Goal: Task Accomplishment & Management: Complete application form

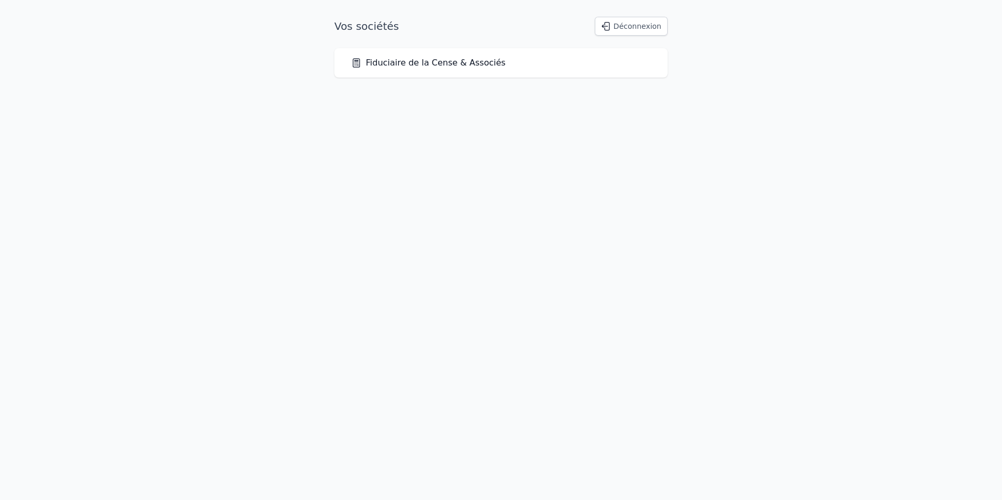
click at [509, 62] on div "Fiduciaire de la Cense & Associés" at bounding box center [501, 63] width 300 height 13
click at [373, 64] on link "Fiduciaire de la Cense & Associés" at bounding box center [428, 63] width 155 height 13
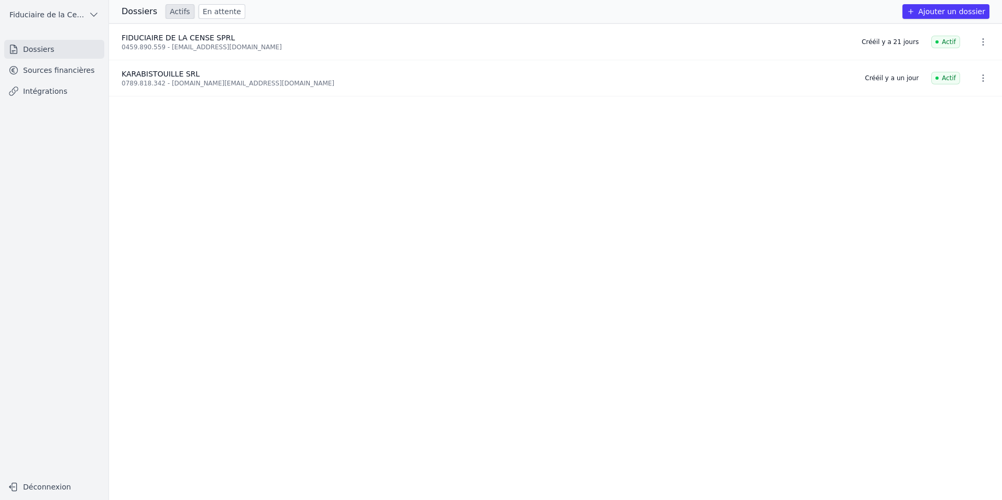
click at [957, 8] on button "Ajouter un dossier" at bounding box center [945, 11] width 87 height 15
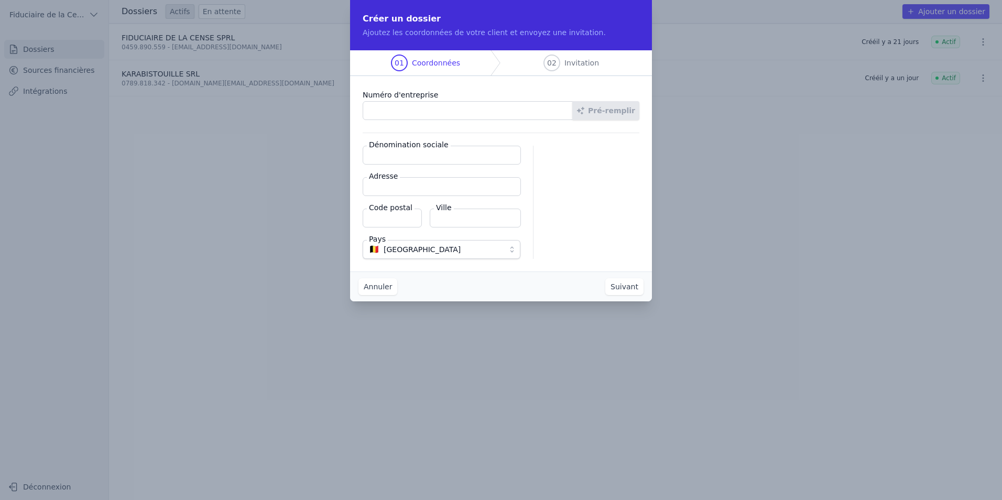
click at [401, 114] on input "Numéro d'entreprise" at bounding box center [468, 110] width 210 height 19
paste input "0889.215.430"
type input "0889.215.430"
click at [607, 110] on button "Pré-remplir" at bounding box center [605, 110] width 67 height 19
type input "GJOCAJY SRL"
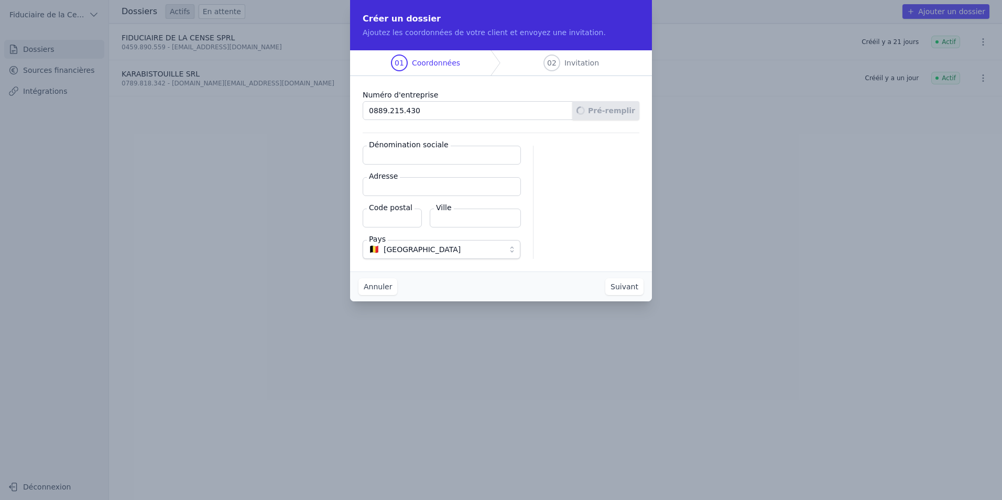
type input "Vieux Remparts 3"
type input "4280"
type input "Hannut"
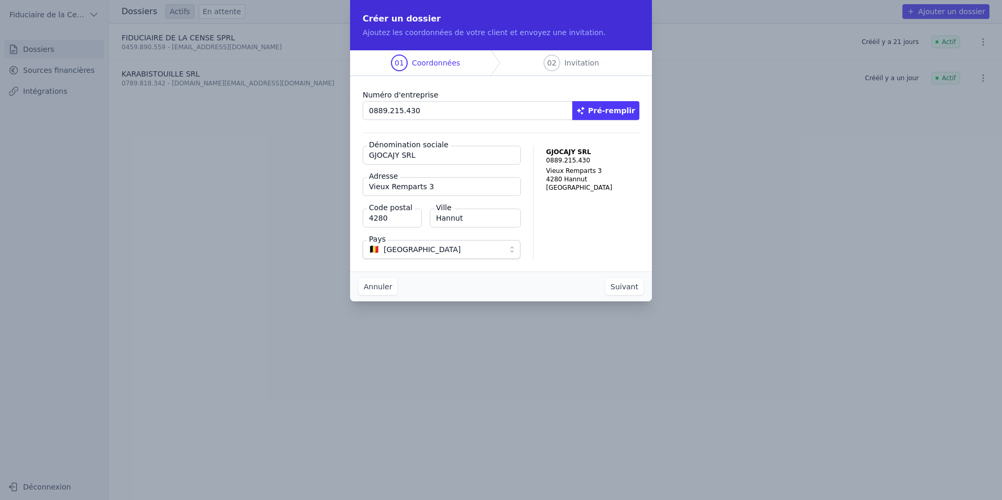
click at [620, 285] on button "Suivant" at bounding box center [624, 286] width 38 height 17
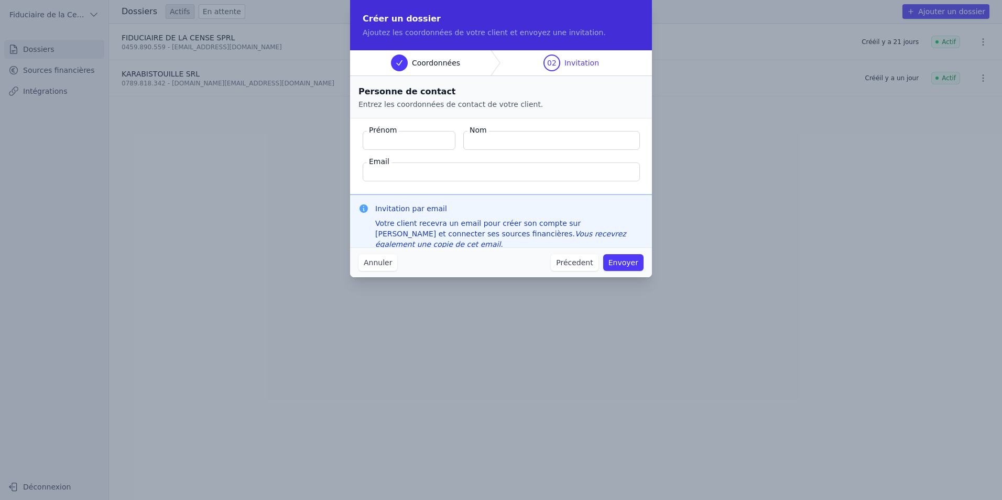
click at [483, 135] on label "Nom" at bounding box center [477, 130] width 21 height 10
click at [483, 135] on input "Nom" at bounding box center [551, 140] width 177 height 19
paste input "Gjocaj Aris"
type input "Gjocaj"
type input "Aris"
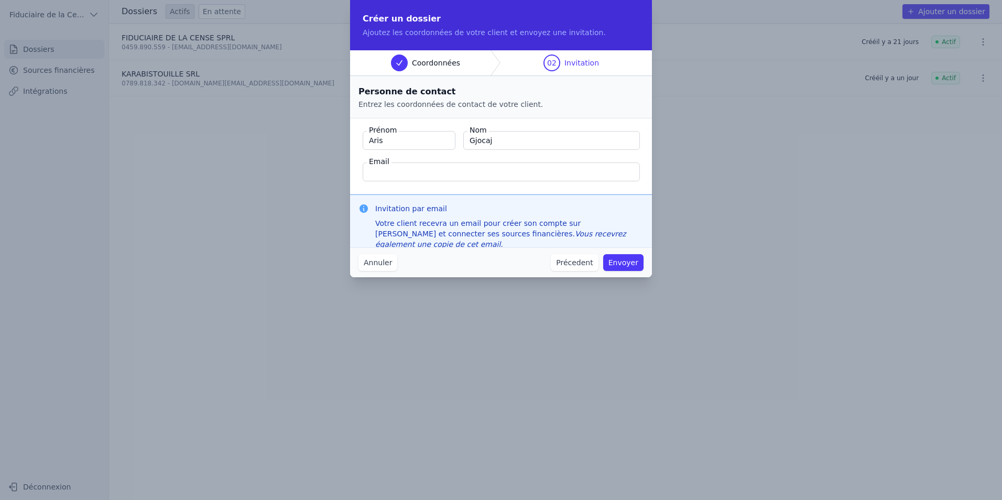
click at [453, 174] on input "Email" at bounding box center [501, 171] width 277 height 19
paste input "arifgjocaj@hotmail.fr"
type input "arifgjocaj@hotmail.fr"
click at [626, 265] on button "Envoyer" at bounding box center [623, 262] width 40 height 17
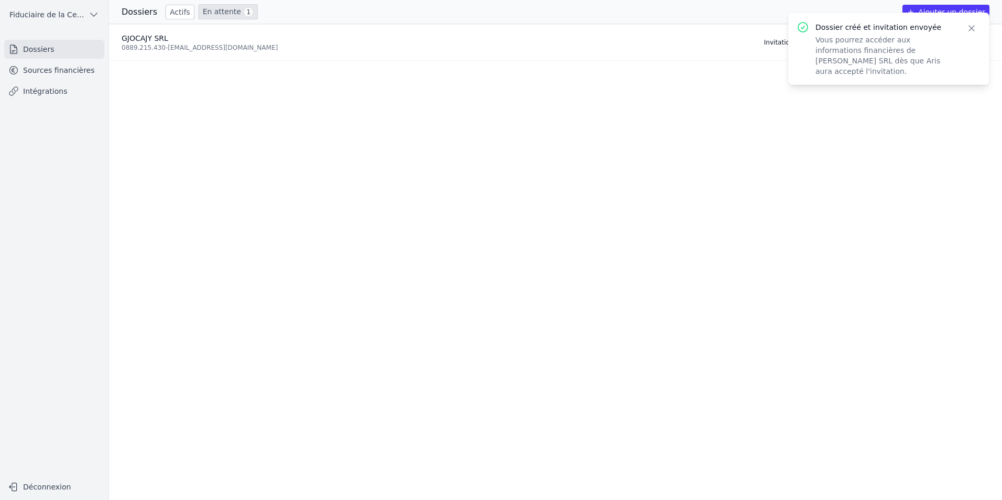
click at [586, 236] on ul "GJOCAJY SRL 0889.215.430 - arifgjocaj@hotmail.fr Invitation envoyée il y a quel…" at bounding box center [555, 262] width 893 height 476
click at [970, 27] on icon "button" at bounding box center [971, 28] width 10 height 10
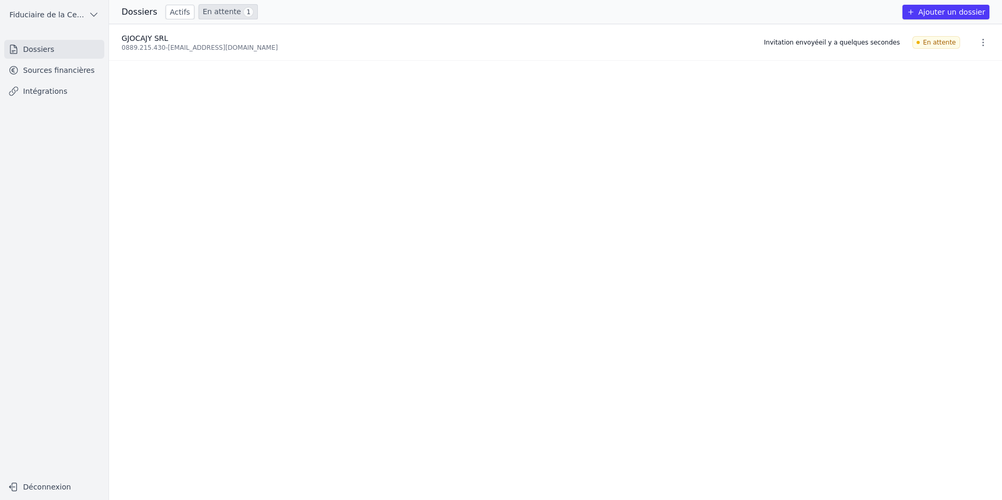
click at [980, 40] on icon "button" at bounding box center [983, 42] width 10 height 10
click at [927, 260] on div at bounding box center [501, 250] width 1002 height 500
click at [91, 71] on link "Sources financières" at bounding box center [54, 70] width 100 height 19
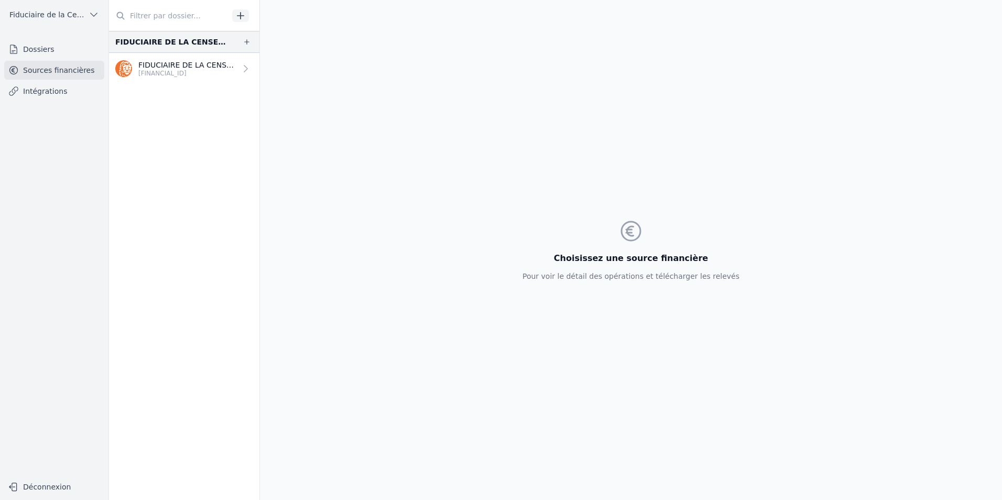
click at [38, 50] on link "Dossiers" at bounding box center [54, 49] width 100 height 19
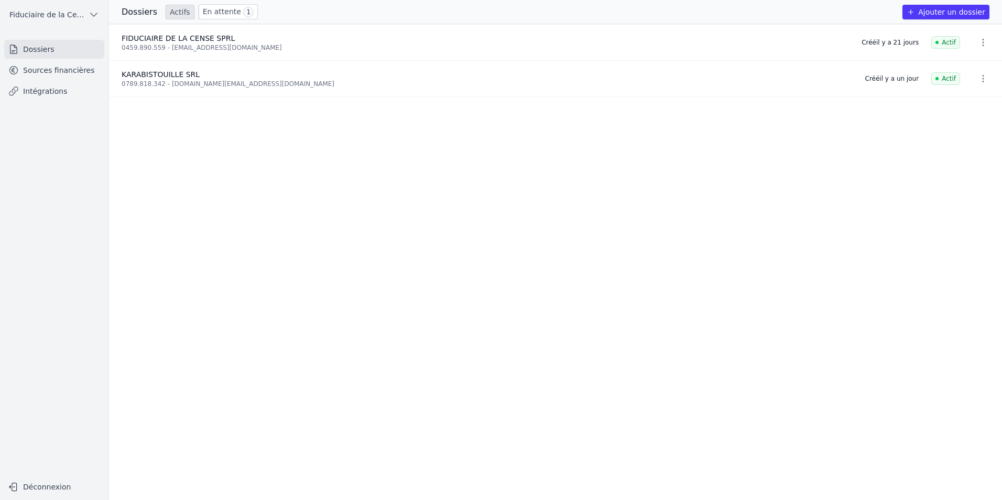
click at [978, 75] on icon "button" at bounding box center [983, 78] width 10 height 10
click at [852, 162] on div at bounding box center [501, 250] width 1002 height 500
click at [61, 66] on link "Sources financières" at bounding box center [54, 70] width 100 height 19
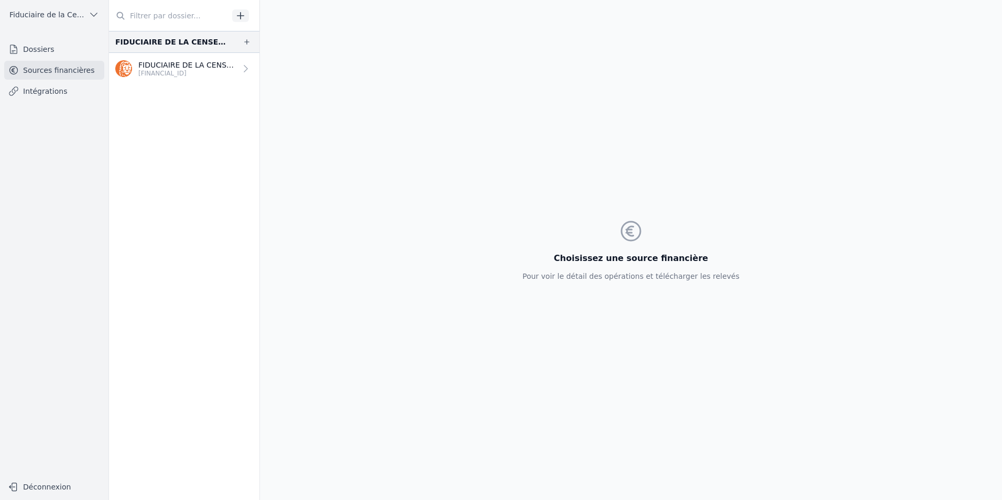
click at [233, 16] on button "button" at bounding box center [240, 15] width 17 height 13
click at [67, 95] on link "Intégrations" at bounding box center [54, 91] width 100 height 19
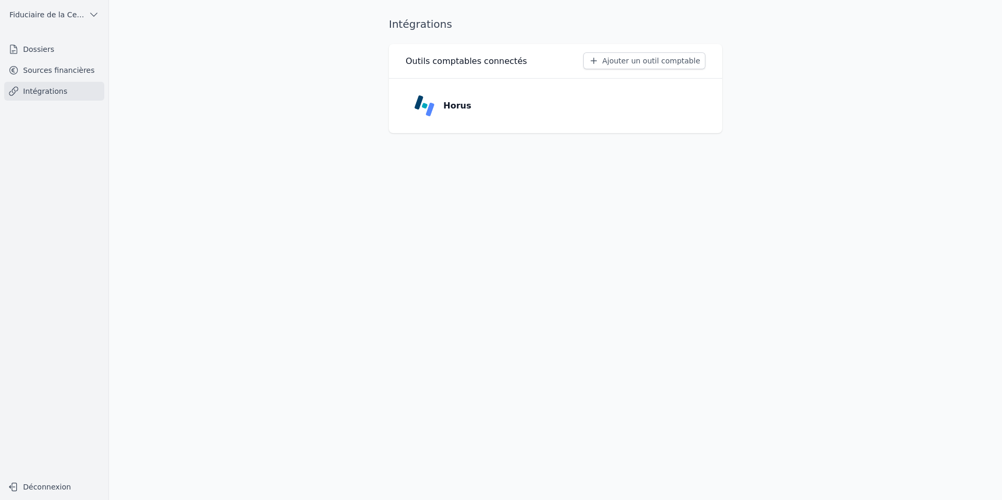
click at [50, 69] on link "Sources financières" at bounding box center [54, 70] width 100 height 19
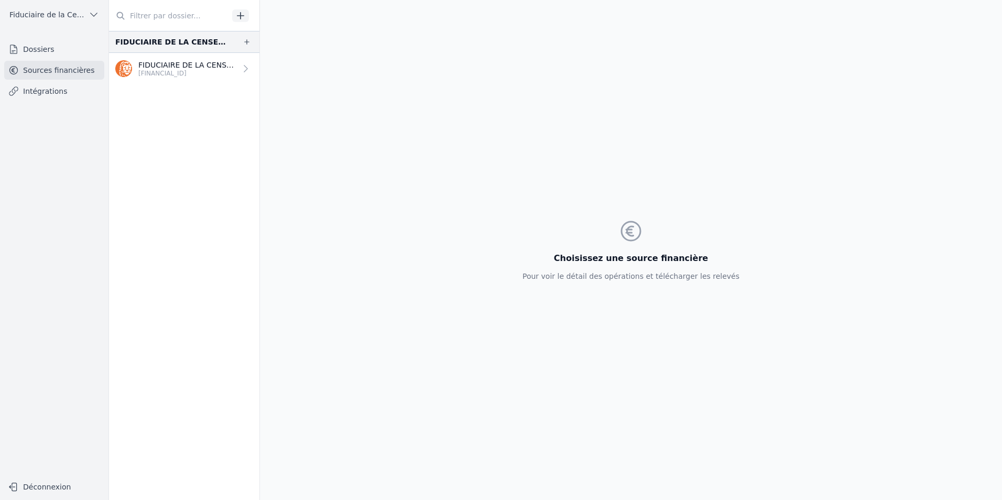
click at [241, 16] on icon "button" at bounding box center [240, 15] width 7 height 7
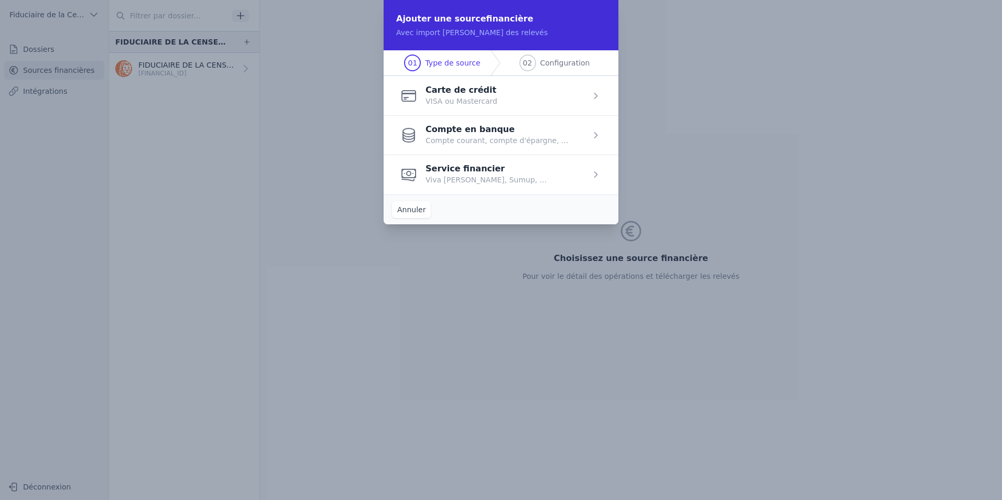
click at [539, 145] on span "button" at bounding box center [501, 134] width 235 height 39
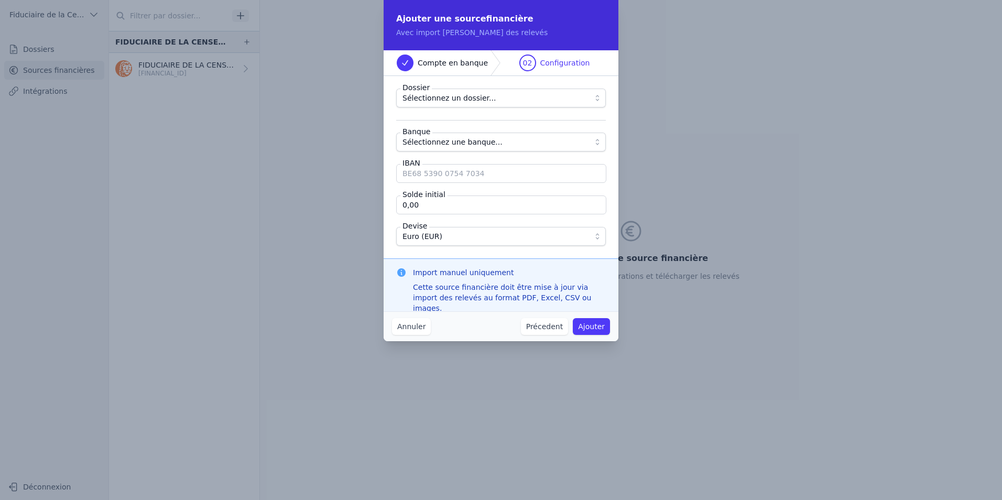
click at [527, 97] on span "Sélectionnez un dossier..." at bounding box center [493, 98] width 182 height 13
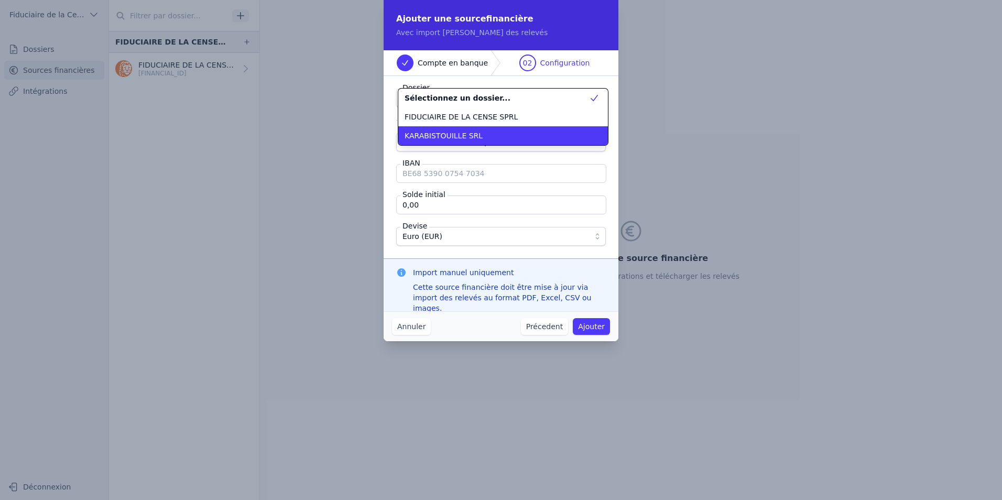
click at [516, 134] on div "KARABISTOUILLE SRL" at bounding box center [497, 135] width 184 height 10
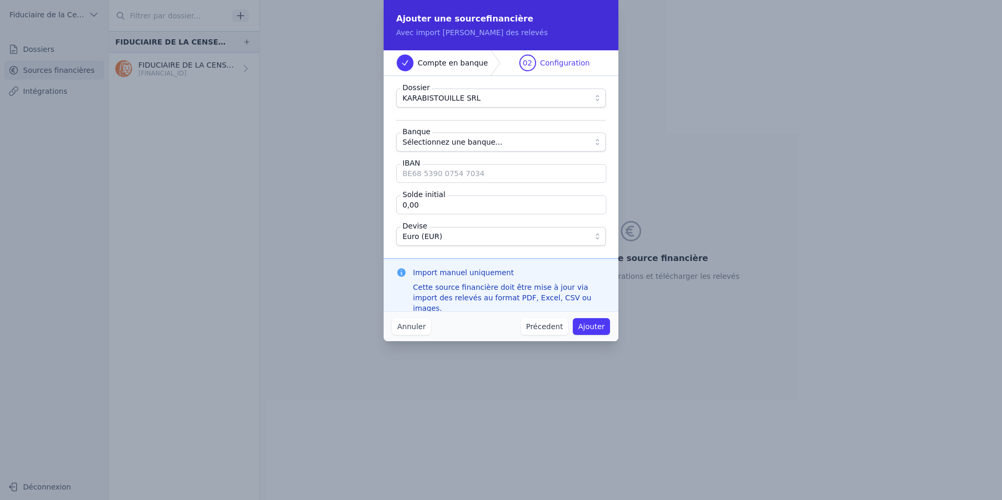
click at [542, 97] on span "KARABISTOUILLE SRL" at bounding box center [493, 98] width 182 height 13
click at [398, 323] on button "Annuler" at bounding box center [411, 326] width 39 height 17
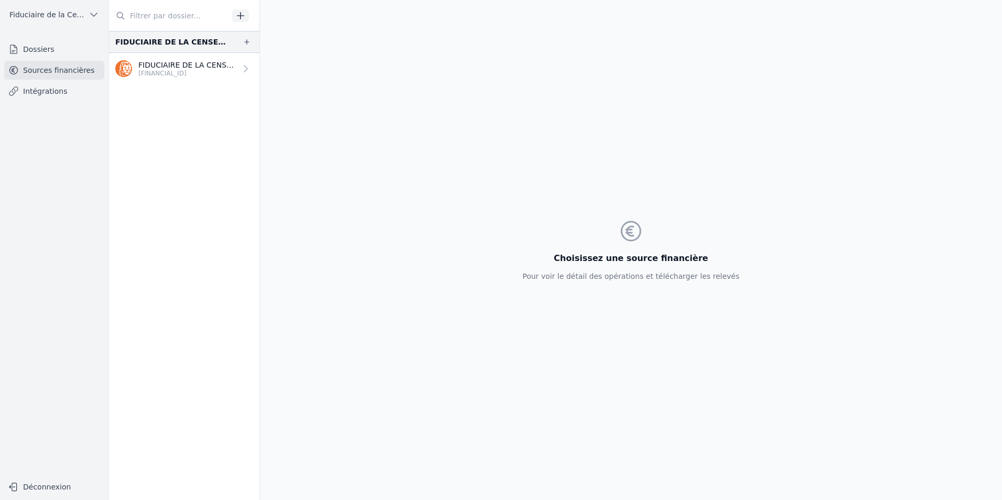
click at [21, 50] on link "Dossiers" at bounding box center [54, 49] width 100 height 19
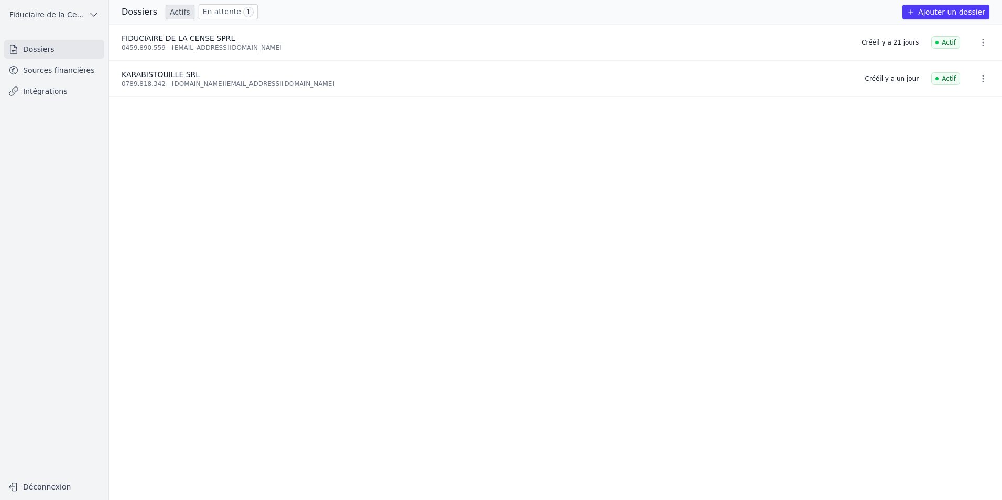
click at [220, 16] on link "En attente 1" at bounding box center [228, 11] width 59 height 15
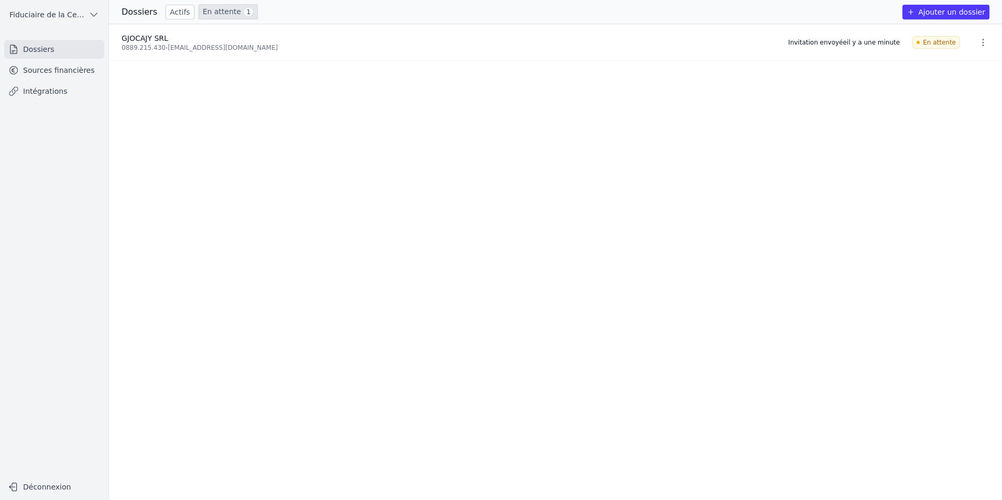
click at [169, 13] on link "Actifs" at bounding box center [180, 12] width 29 height 15
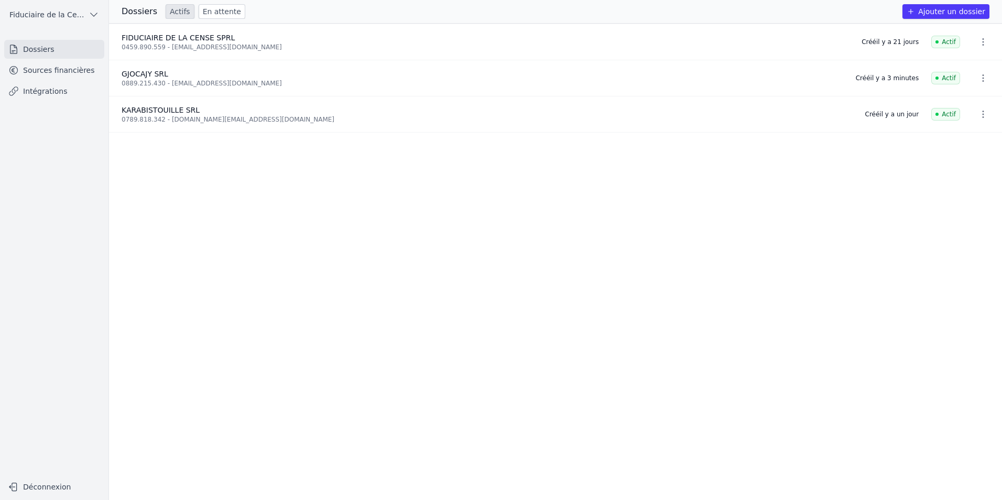
click at [81, 73] on link "Sources financières" at bounding box center [54, 70] width 100 height 19
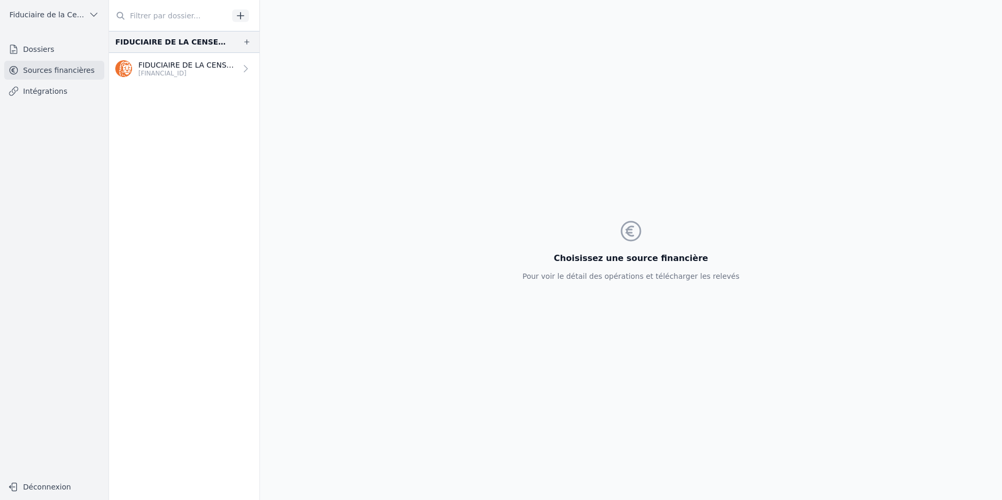
click at [245, 17] on icon "button" at bounding box center [240, 15] width 10 height 10
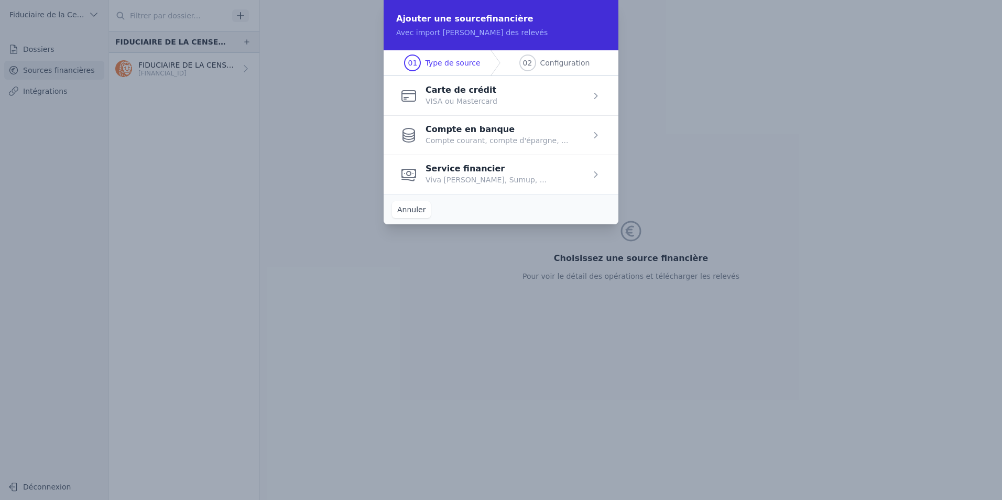
click at [485, 135] on span "button" at bounding box center [501, 134] width 235 height 39
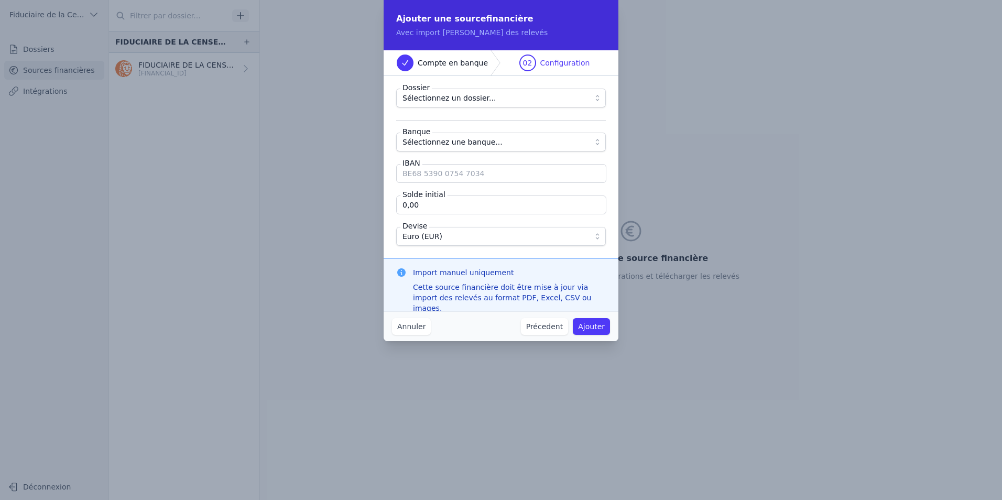
click at [481, 102] on span "Sélectionnez un dossier..." at bounding box center [448, 98] width 93 height 13
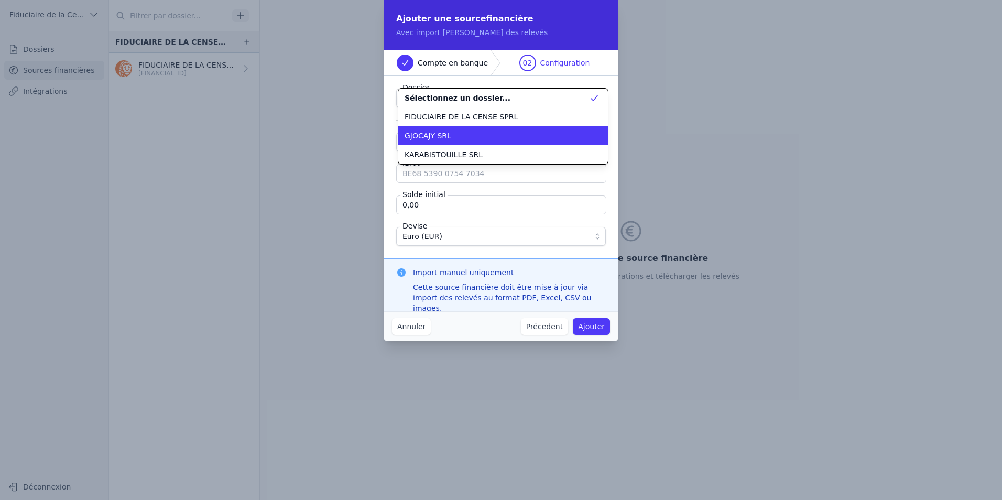
click at [472, 138] on div "GJOCAJY SRL" at bounding box center [497, 135] width 184 height 10
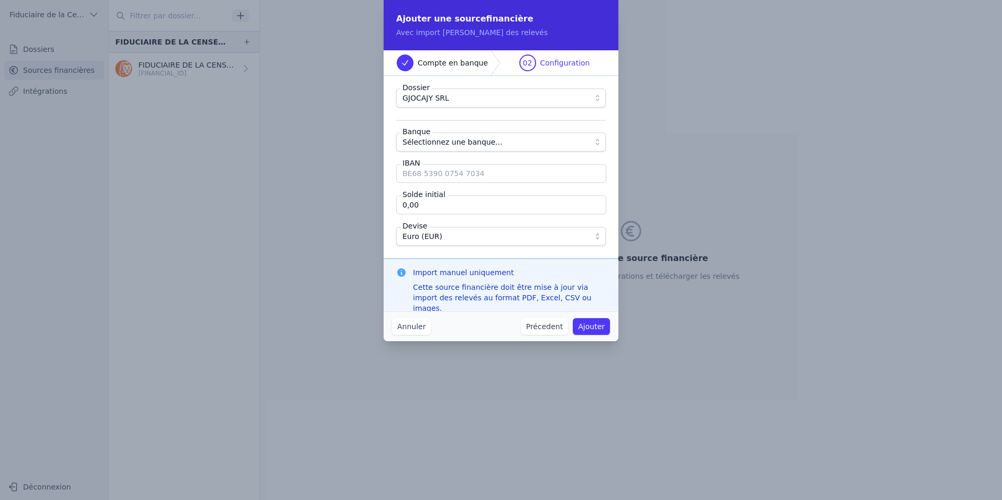
click at [463, 143] on span "Sélectionnez une banque..." at bounding box center [452, 142] width 100 height 13
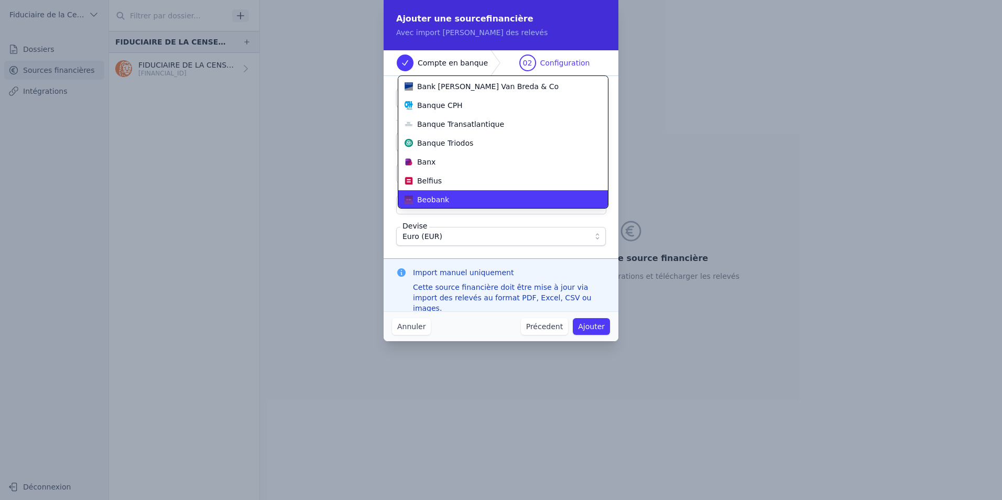
scroll to position [101, 0]
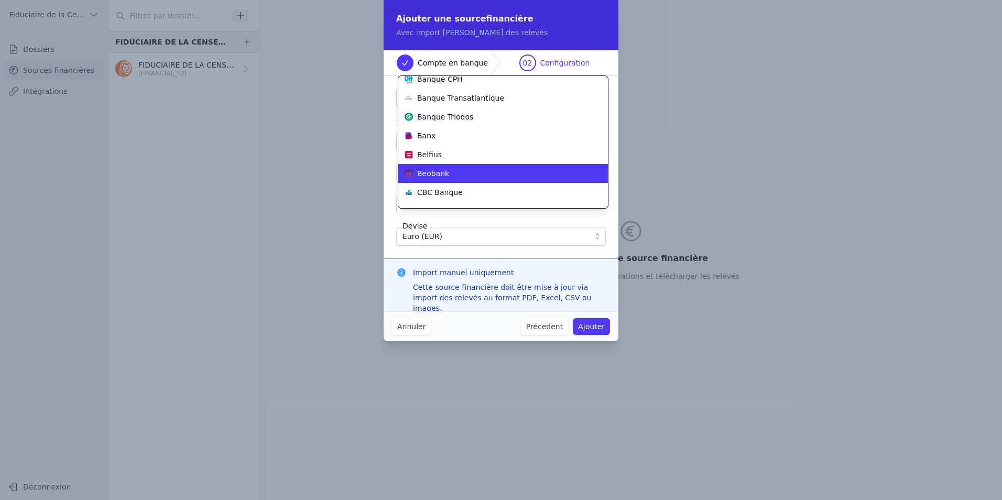
click at [461, 169] on div "Beobank" at bounding box center [497, 173] width 184 height 10
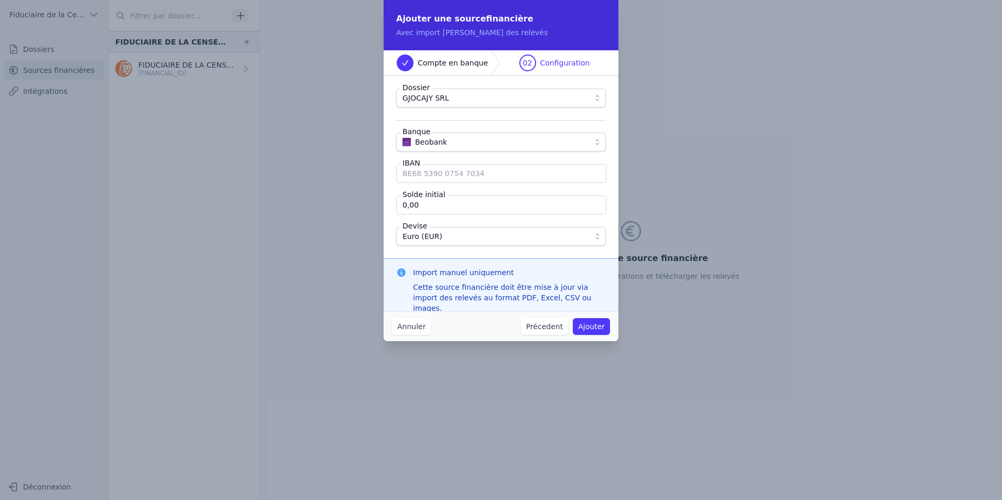
click at [450, 179] on input "IBAN" at bounding box center [501, 173] width 210 height 19
type input "[FINANCIAL_ID]"
click at [598, 329] on button "Ajouter" at bounding box center [591, 326] width 37 height 17
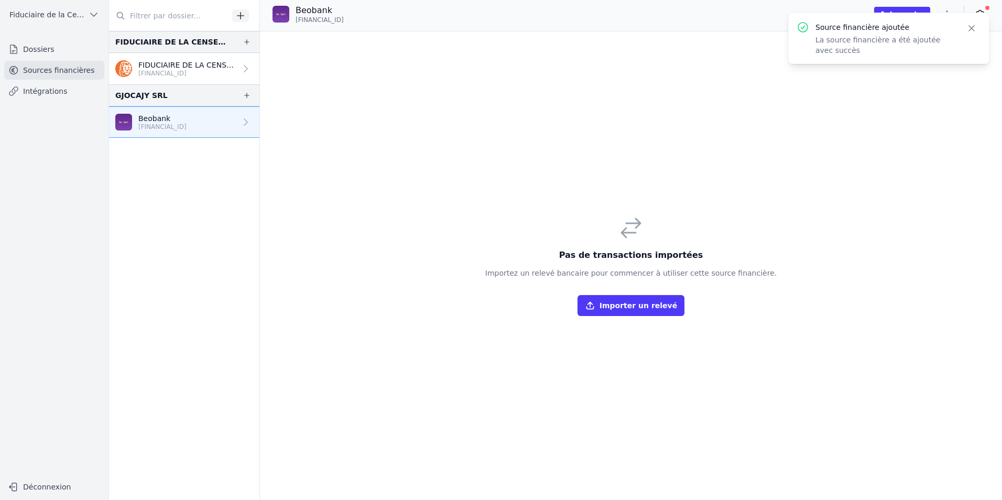
click at [166, 129] on p "[FINANCIAL_ID]" at bounding box center [162, 127] width 48 height 8
click at [595, 302] on icon "button" at bounding box center [590, 305] width 10 height 10
click at [197, 67] on p "FIDUCIAIRE DE LA CENSE SPRL" at bounding box center [187, 65] width 98 height 10
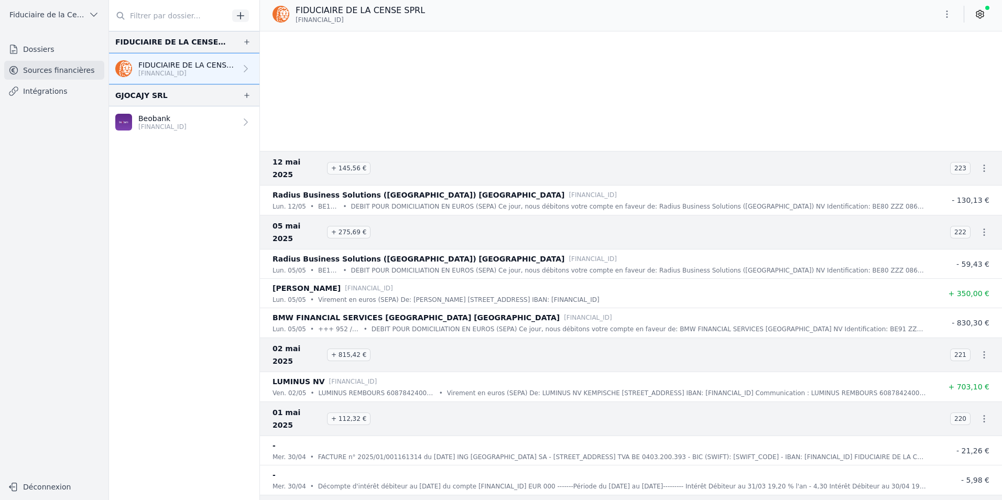
scroll to position [2358, 0]
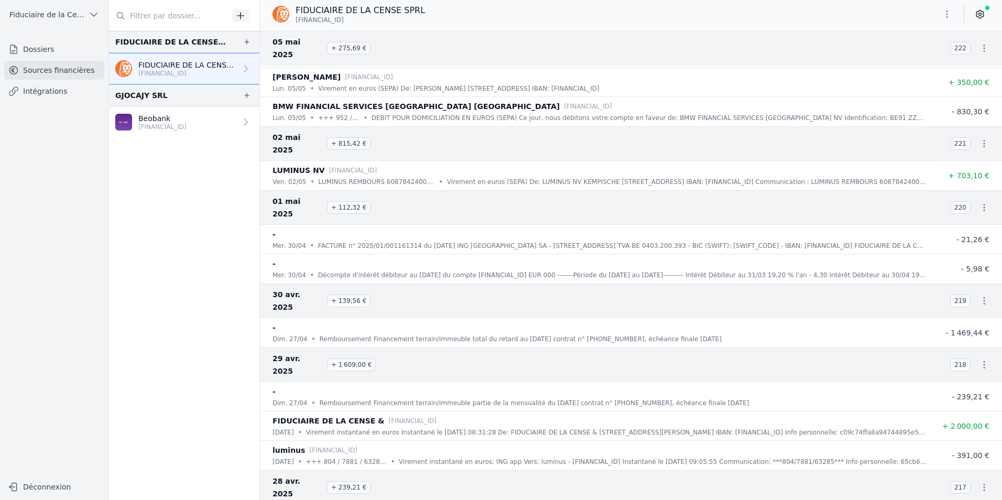
drag, startPoint x: 213, startPoint y: 294, endPoint x: 178, endPoint y: 260, distance: 49.3
click at [212, 294] on nav "FIDUCIAIRE DE LA CENSE SPRL FIDUCIAIRE DE LA CENSE SPRL [FINANCIAL_ID] GJOCAJY …" at bounding box center [184, 265] width 150 height 469
click at [152, 130] on p "[FINANCIAL_ID]" at bounding box center [162, 127] width 48 height 8
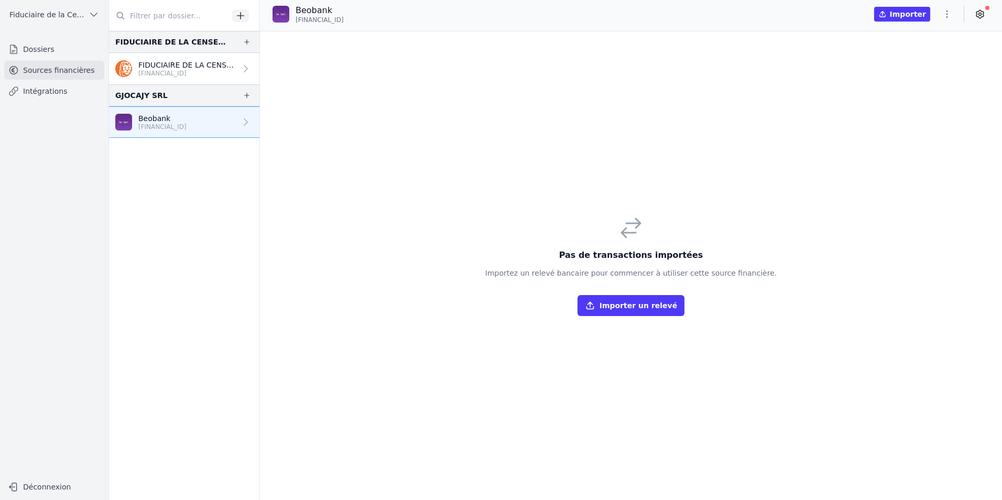
click at [42, 49] on link "Dossiers" at bounding box center [54, 49] width 100 height 19
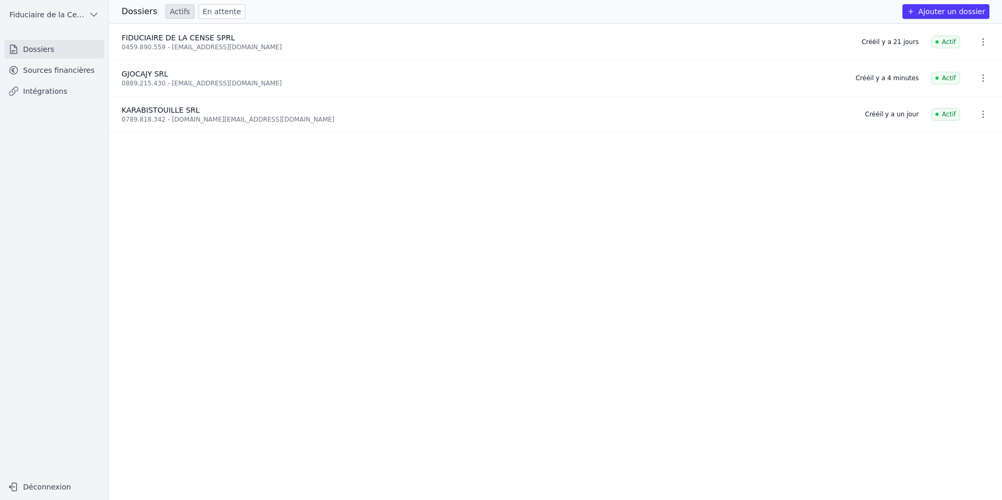
click at [221, 108] on div "KARABISTOUILLE SRL" at bounding box center [487, 110] width 731 height 10
click at [43, 75] on link "Sources financières" at bounding box center [54, 70] width 100 height 19
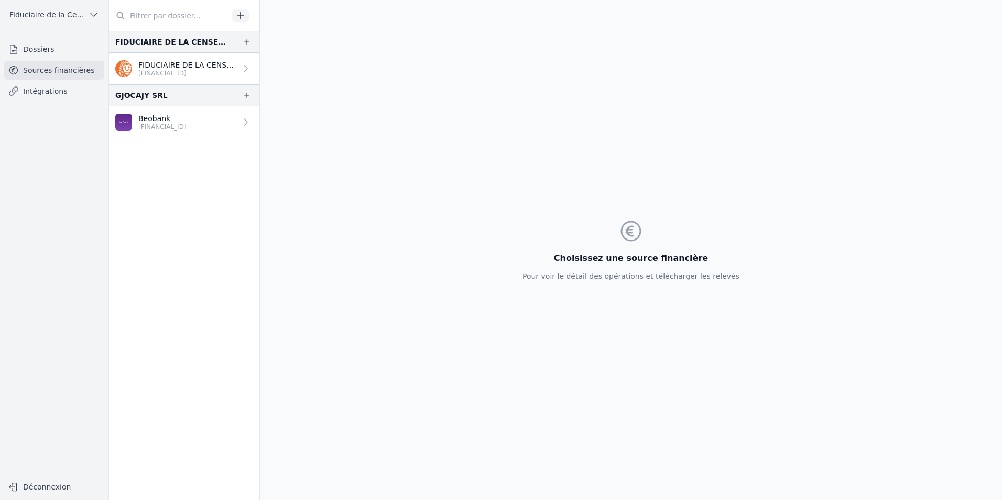
click at [241, 16] on icon "button" at bounding box center [240, 15] width 7 height 7
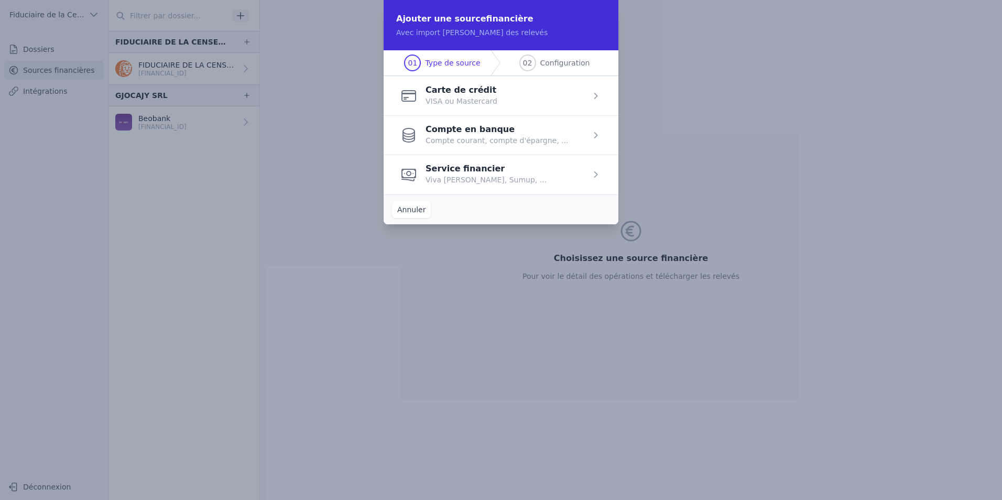
click at [485, 136] on span "button" at bounding box center [501, 134] width 235 height 39
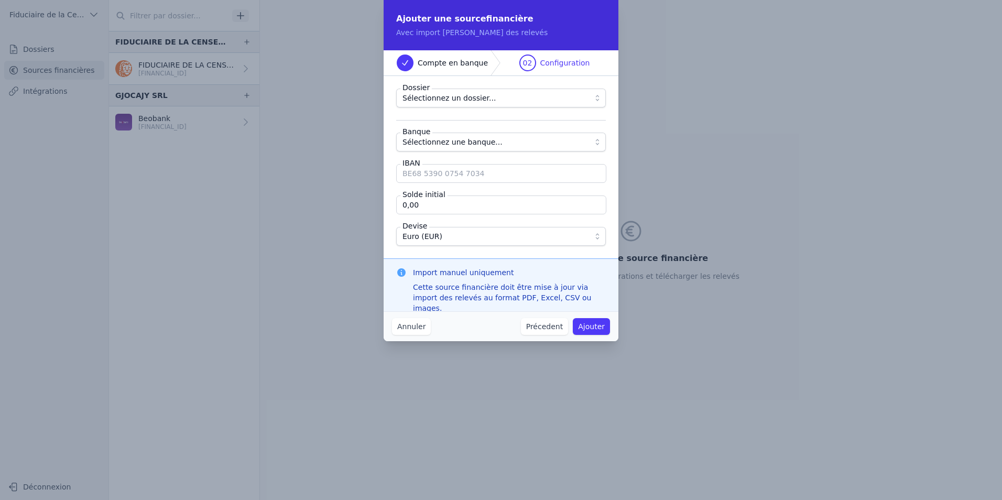
click at [474, 100] on span "Sélectionnez un dossier..." at bounding box center [448, 98] width 93 height 13
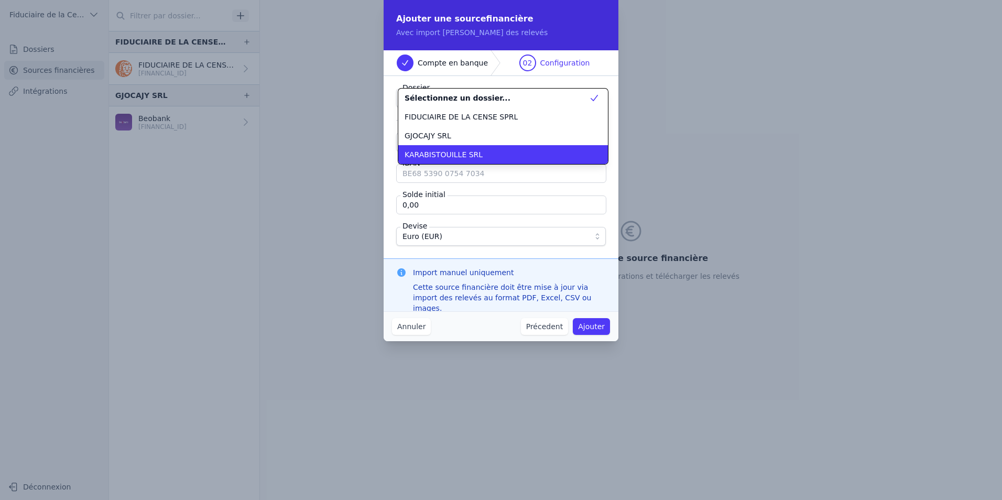
click at [483, 147] on li "KARABISTOUILLE SRL" at bounding box center [503, 154] width 210 height 19
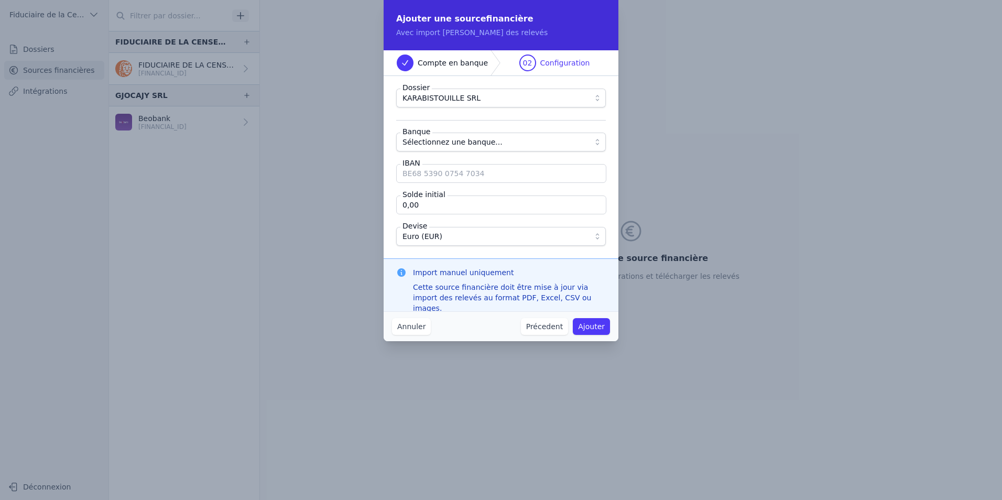
click at [458, 144] on span "Sélectionnez une banque..." at bounding box center [452, 142] width 100 height 13
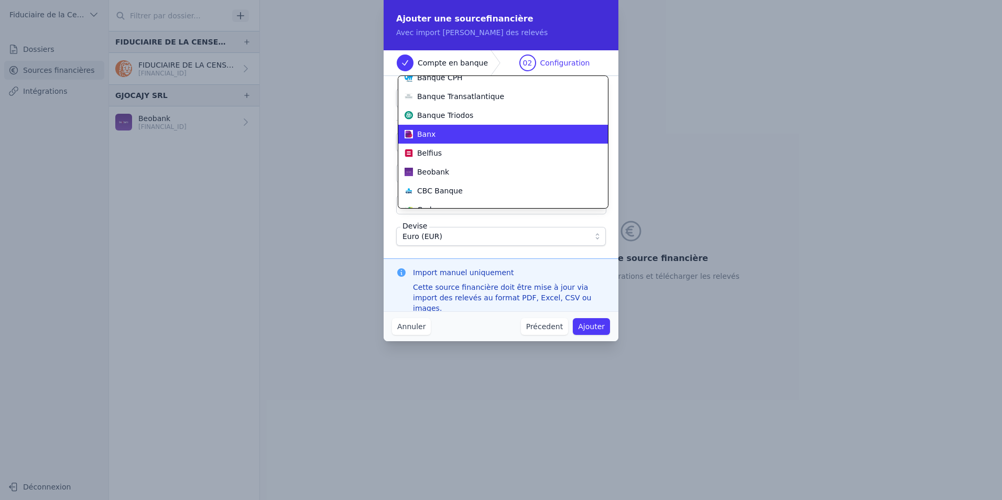
scroll to position [103, 0]
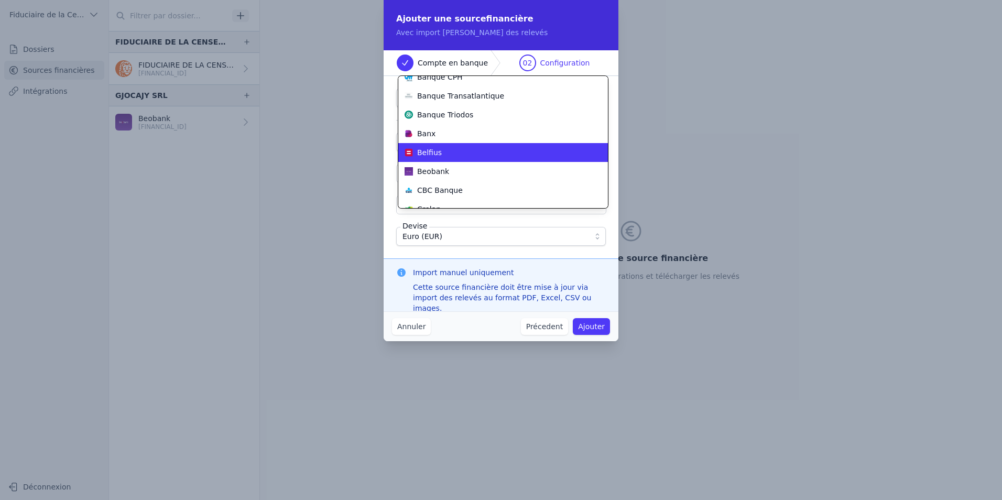
click at [473, 157] on div "Belfius" at bounding box center [497, 152] width 184 height 10
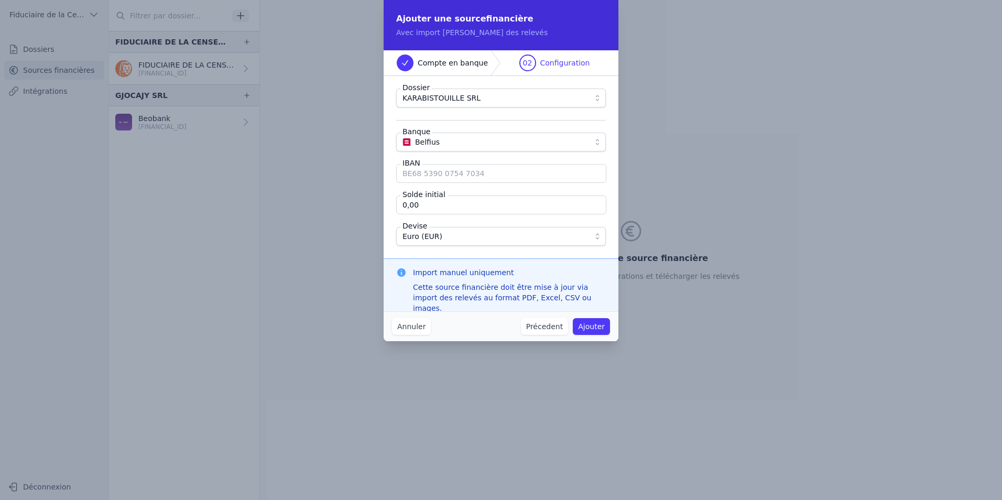
click at [443, 173] on input "IBAN" at bounding box center [501, 173] width 210 height 19
type input "[FINANCIAL_ID]"
click at [585, 324] on button "Ajouter" at bounding box center [591, 326] width 37 height 17
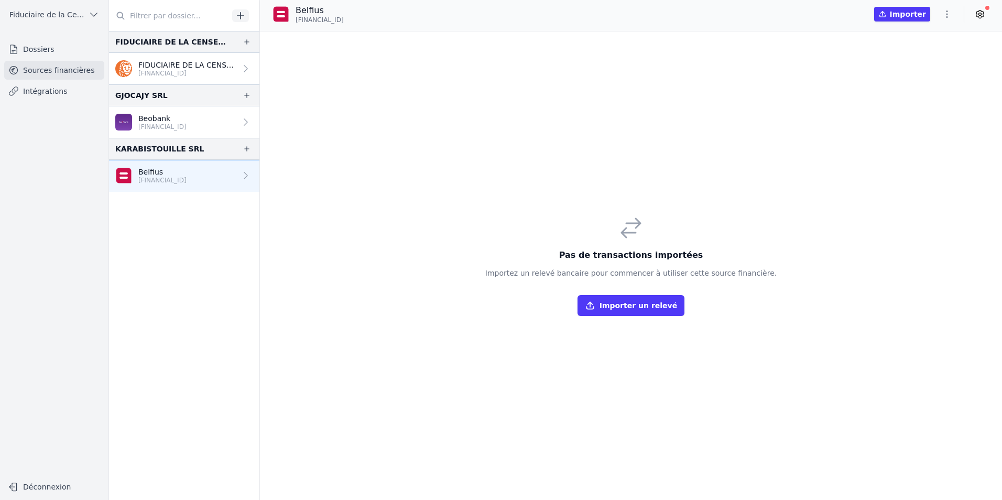
click at [136, 124] on div "Beobank [FINANCIAL_ID]" at bounding box center [150, 122] width 71 height 18
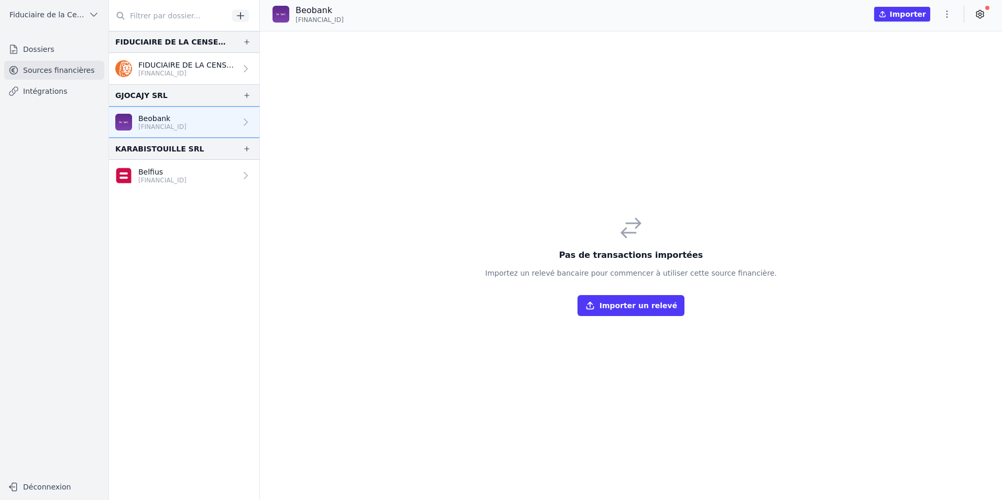
click at [915, 13] on button "Importer" at bounding box center [902, 14] width 56 height 15
click at [171, 174] on p "Belfius" at bounding box center [162, 172] width 48 height 10
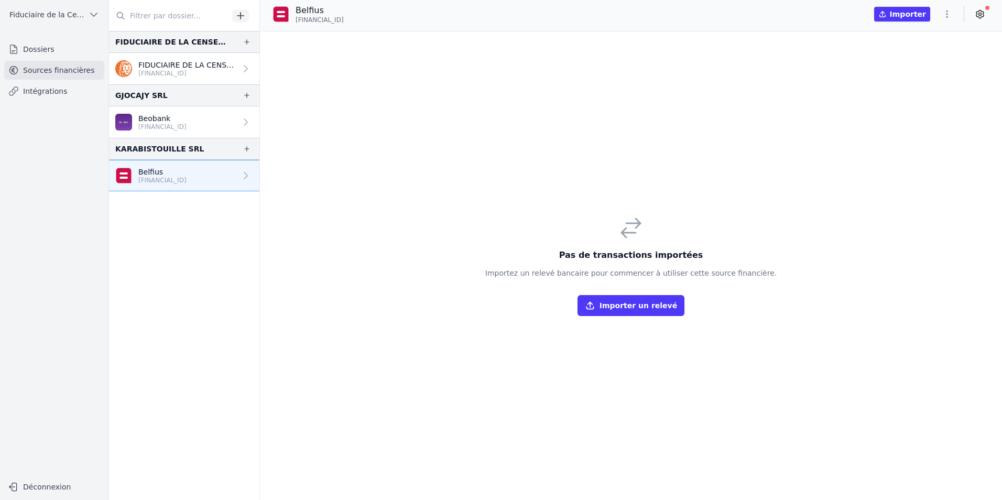
click at [659, 304] on button "Importer un relevé" at bounding box center [630, 305] width 107 height 21
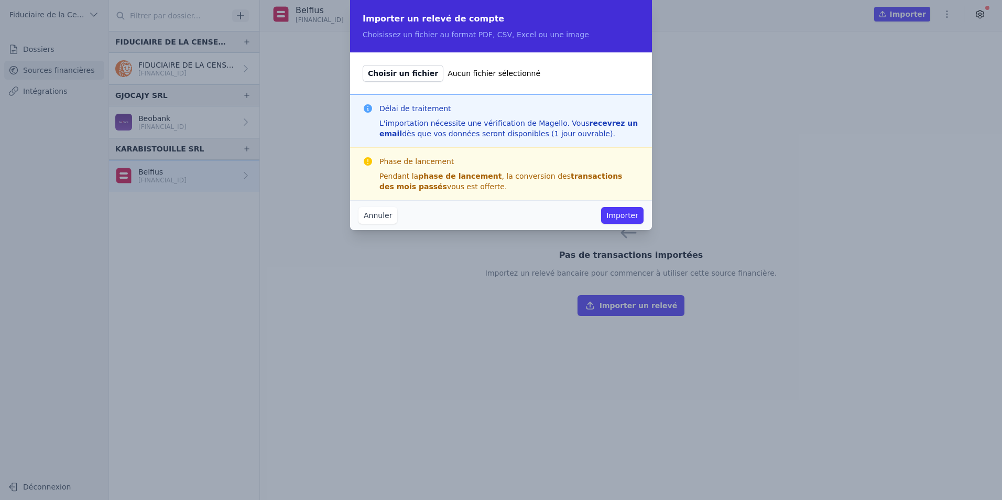
click at [373, 216] on button "Annuler" at bounding box center [377, 215] width 39 height 17
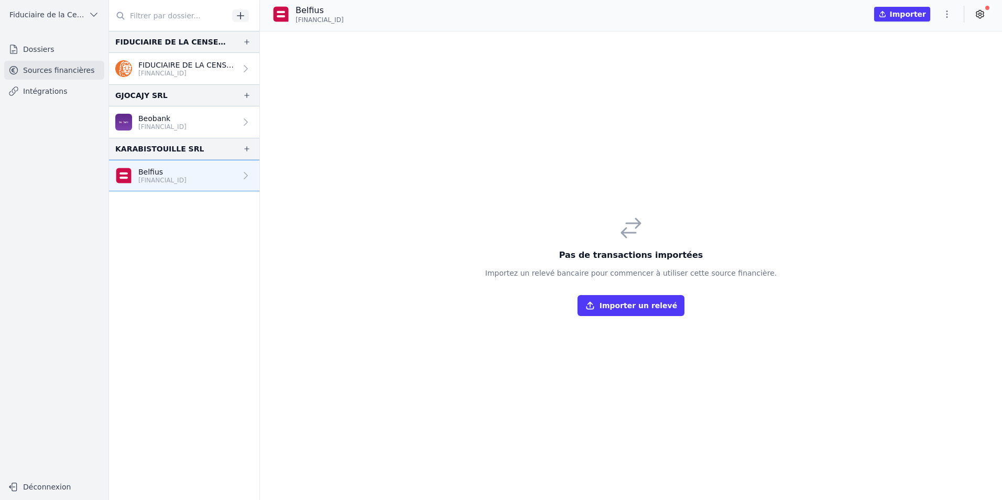
click at [186, 130] on p "[FINANCIAL_ID]" at bounding box center [162, 127] width 48 height 8
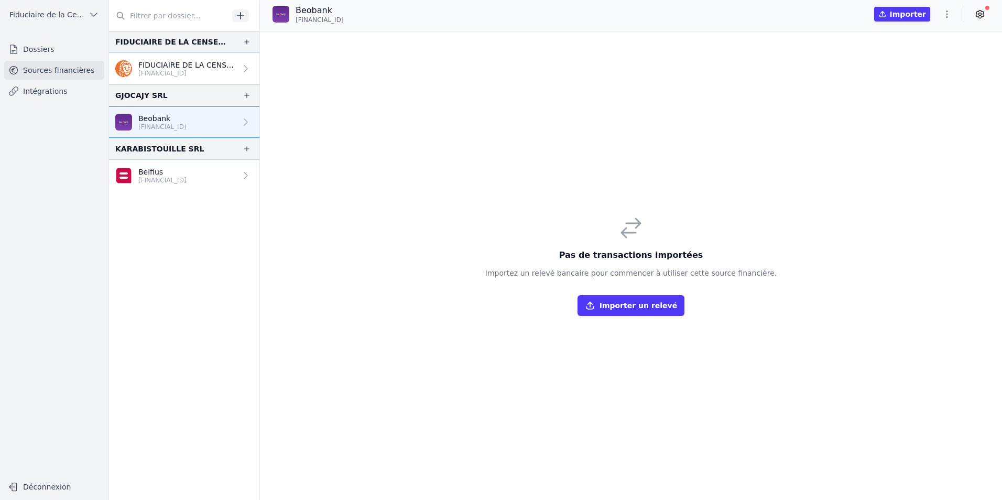
click at [595, 292] on div "Pas de transactions importées Importez un relevé bancaire pour commencer à util…" at bounding box center [630, 265] width 291 height 101
click at [595, 301] on icon "button" at bounding box center [590, 305] width 10 height 10
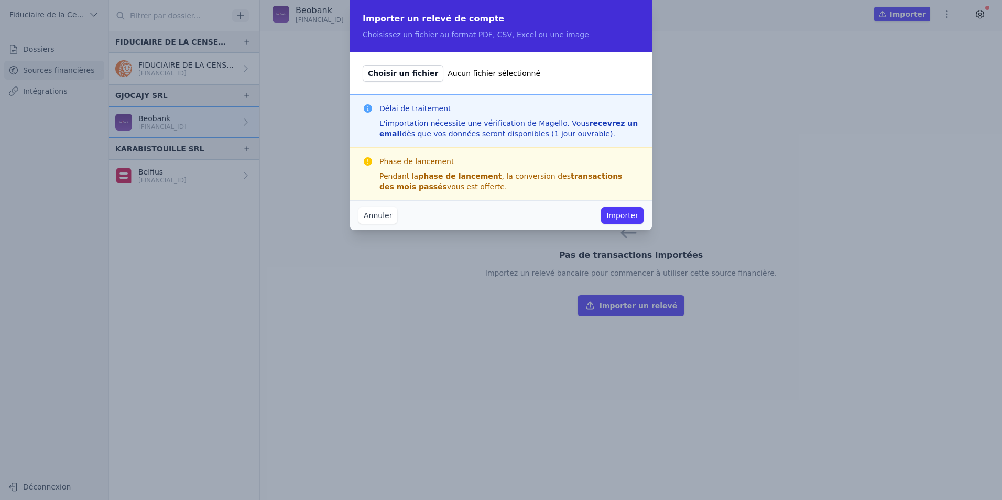
click at [383, 217] on button "Annuler" at bounding box center [377, 215] width 39 height 17
